Goal: Find specific page/section: Find specific page/section

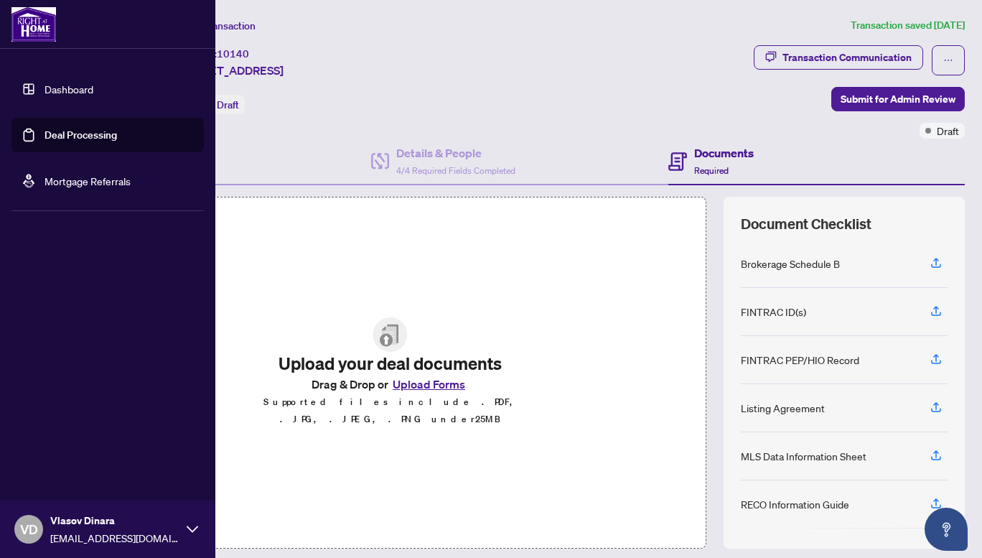
click at [65, 85] on link "Dashboard" at bounding box center [69, 89] width 49 height 13
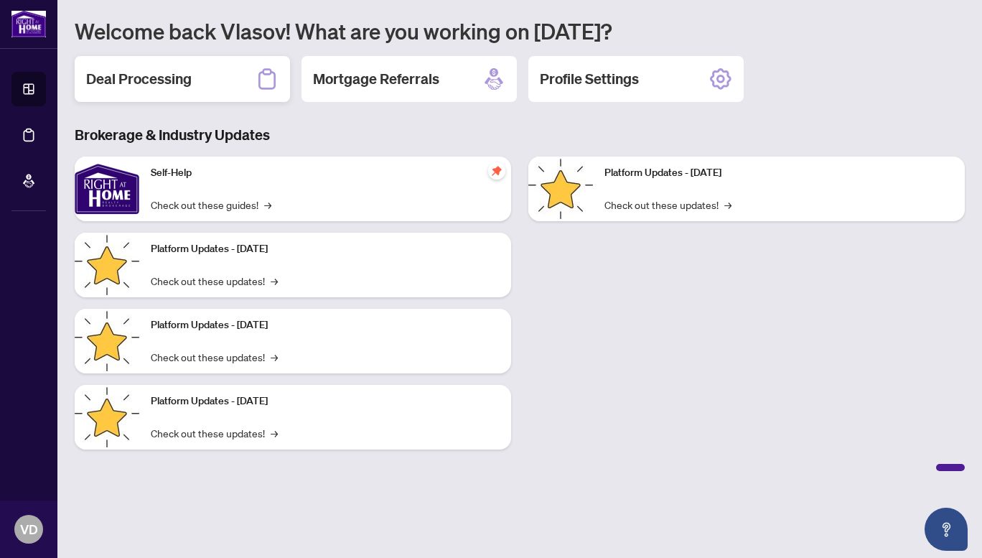
click at [201, 79] on div "Deal Processing" at bounding box center [182, 79] width 215 height 46
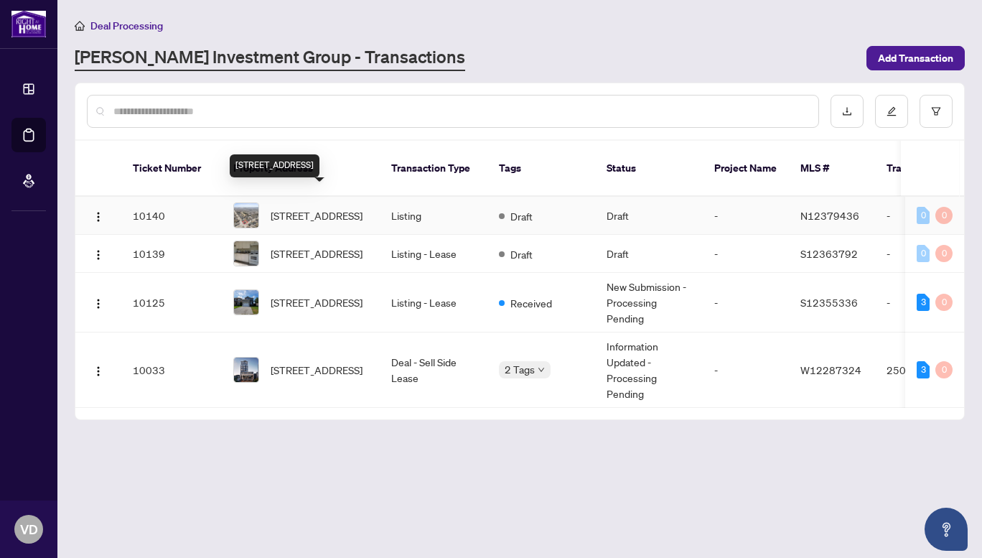
click at [312, 208] on span "[STREET_ADDRESS]" at bounding box center [317, 216] width 92 height 16
